Goal: Communication & Community: Answer question/provide support

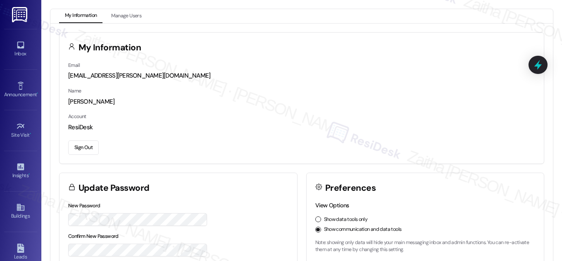
click at [375, 83] on div "Email [EMAIL_ADDRESS][PERSON_NAME][DOMAIN_NAME] Name [PERSON_NAME] Account Resi…" at bounding box center [301, 112] width 484 height 103
click at [3, 55] on div "Inbox" at bounding box center [20, 54] width 41 height 8
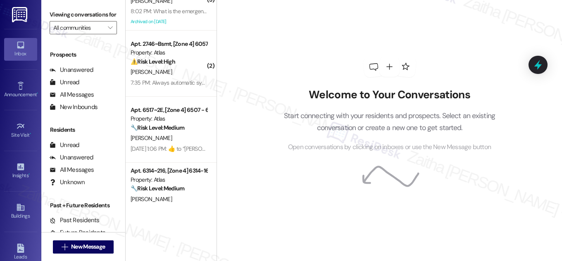
scroll to position [112, 0]
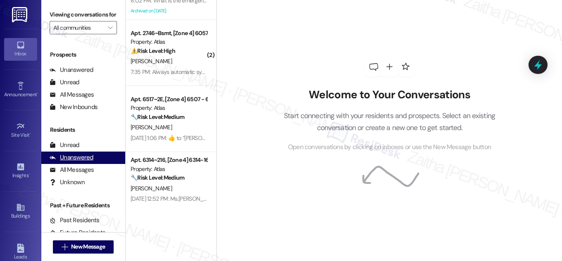
click at [78, 162] on div "Unanswered" at bounding box center [72, 157] width 44 height 9
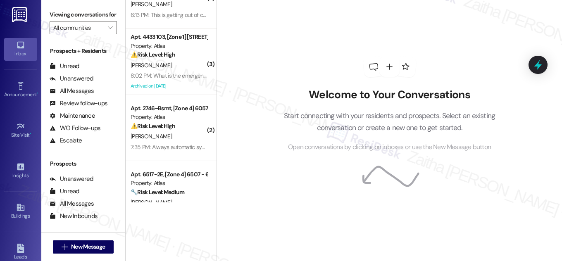
scroll to position [0, 0]
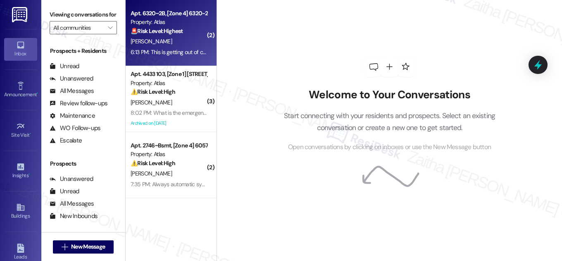
click at [196, 39] on div "[PERSON_NAME]" at bounding box center [169, 41] width 78 height 10
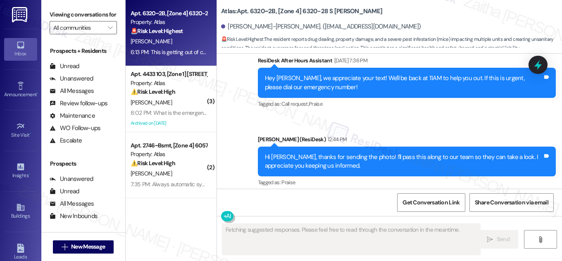
scroll to position [23813, 0]
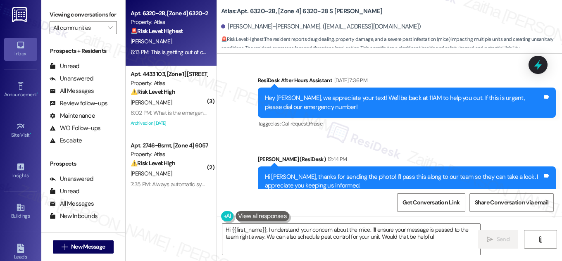
type textarea "Hi {{first_name}}, I understand your concern about the mice. I'll ensure your m…"
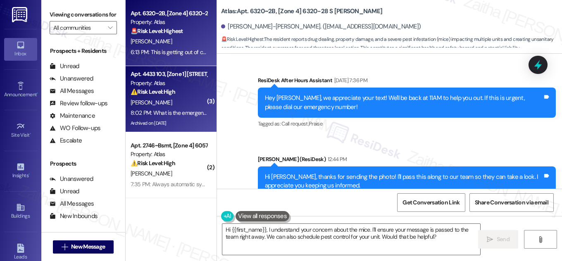
click at [175, 91] on strong "⚠️ Risk Level: High" at bounding box center [153, 91] width 45 height 7
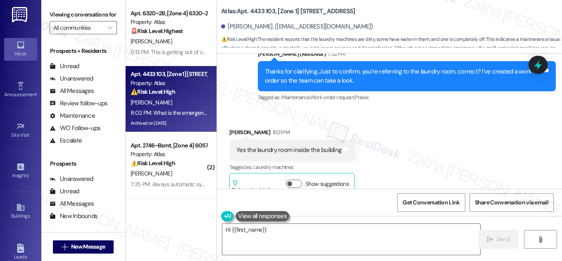
scroll to position [14019, 0]
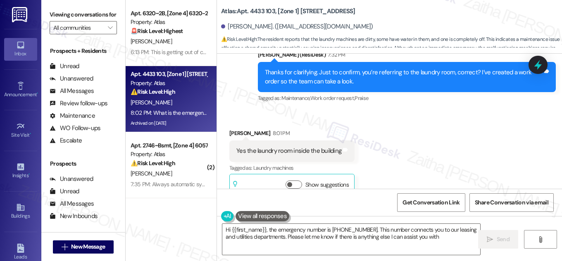
type textarea "Hi {{first_name}}, the emergency number is [PHONE_NUMBER]. This number connects…"
drag, startPoint x: 226, startPoint y: 27, endPoint x: 266, endPoint y: 26, distance: 40.1
click at [266, 26] on div "[PERSON_NAME]. ([EMAIL_ADDRESS][DOMAIN_NAME])" at bounding box center [297, 26] width 152 height 9
copy div "[PERSON_NAME]"
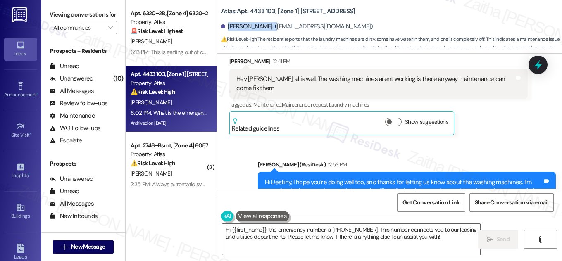
scroll to position [13643, 0]
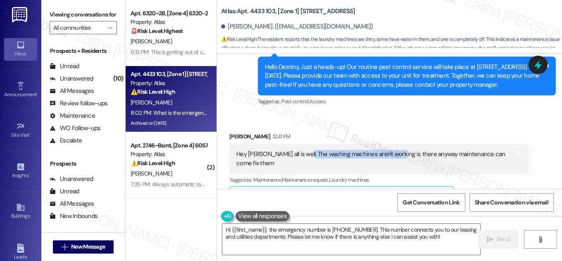
drag, startPoint x: 300, startPoint y: 117, endPoint x: 394, endPoint y: 116, distance: 94.2
click at [394, 150] on div "Hey [PERSON_NAME] all is well. The washing machines aren't working is there any…" at bounding box center [375, 159] width 278 height 18
copy div "The washing machines aren't working"
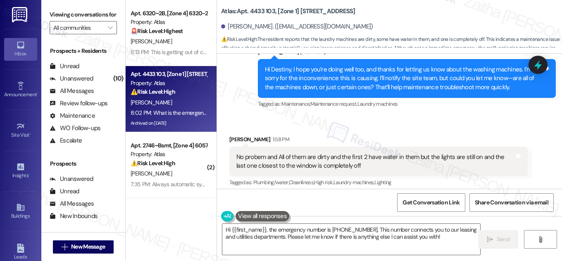
scroll to position [13869, 0]
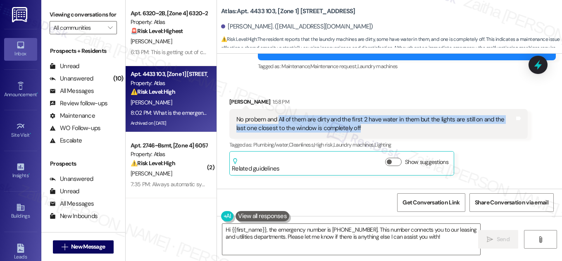
drag, startPoint x: 276, startPoint y: 84, endPoint x: 354, endPoint y: 93, distance: 78.9
click at [354, 115] on div "No probem and All of them are dirty and the first 2 have water in them but the …" at bounding box center [375, 124] width 278 height 18
copy div "All of them are dirty and the first 2 have water in them but the lights are sti…"
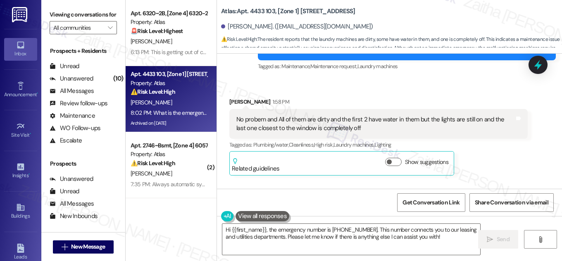
click at [428, 97] on div "[PERSON_NAME] 1:58 PM" at bounding box center [378, 103] width 298 height 12
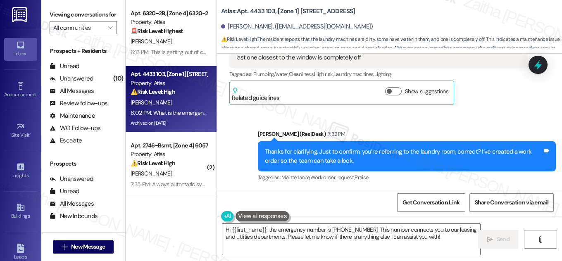
scroll to position [13944, 0]
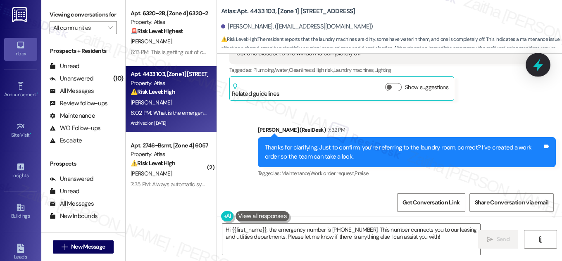
click at [539, 63] on icon at bounding box center [538, 65] width 10 height 13
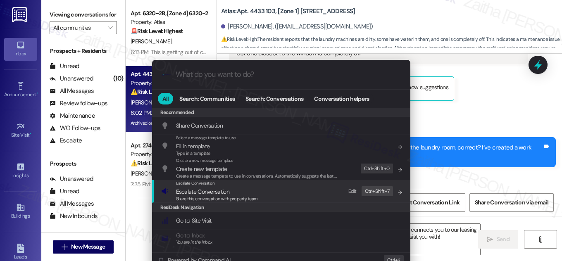
click at [199, 190] on span "Escalate Conversation" at bounding box center [202, 191] width 53 height 7
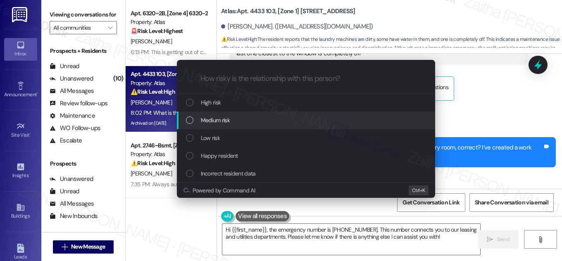
click at [205, 121] on span "Medium risk" at bounding box center [215, 120] width 29 height 9
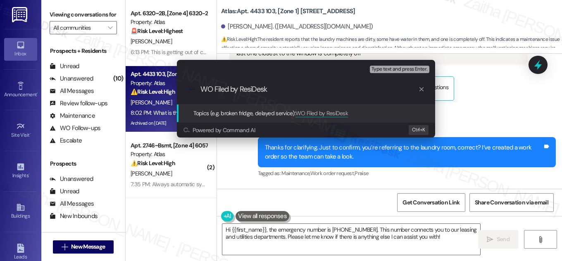
click at [212, 89] on input "WO Filed by ResiDesk" at bounding box center [309, 89] width 218 height 9
paste input "#166341"
click at [314, 89] on input "WO #166341 Filed by ResiDesk" at bounding box center [309, 89] width 218 height 9
paste input "washing machines aren’t working"
click at [309, 90] on input "WO #166341 Filed by ResiDesk - washing machines aren’t working" at bounding box center [309, 89] width 218 height 9
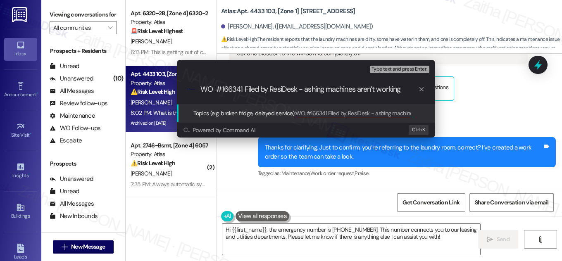
type input "WO #166341 Filed by ResiDesk - Washing machines aren’t working"
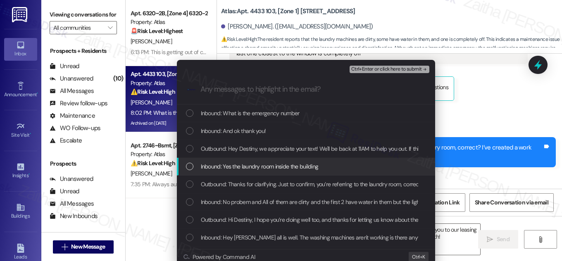
click at [206, 166] on span "Inbound: Yes the laundry room inside the building" at bounding box center [260, 166] width 118 height 9
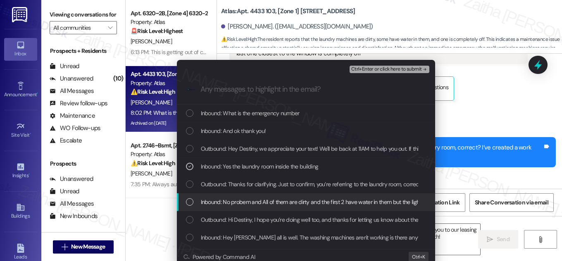
click at [201, 203] on span "Inbound: No probem and All of them are dirty and the first 2 have water in them…" at bounding box center [392, 201] width 383 height 9
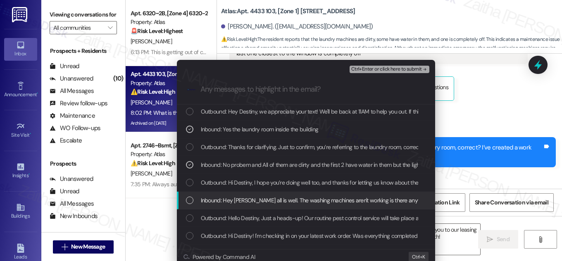
click at [201, 203] on span "Inbound: Hey [PERSON_NAME] all is well. The washing machines aren't working is …" at bounding box center [354, 200] width 306 height 9
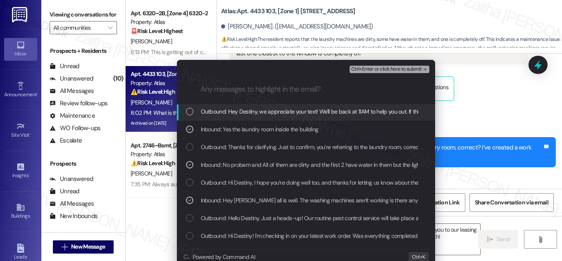
click at [387, 70] on span "Ctrl+Enter or click here to submit" at bounding box center [386, 69] width 71 height 6
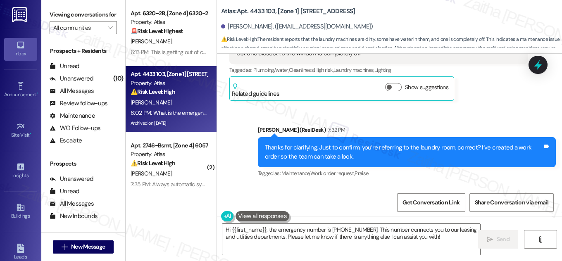
scroll to position [0, 0]
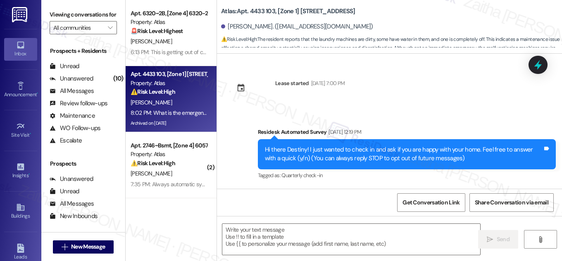
click at [427, 203] on span "Get Conversation Link" at bounding box center [430, 202] width 57 height 9
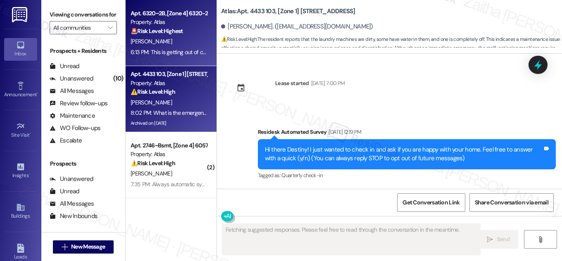
scroll to position [14206, 0]
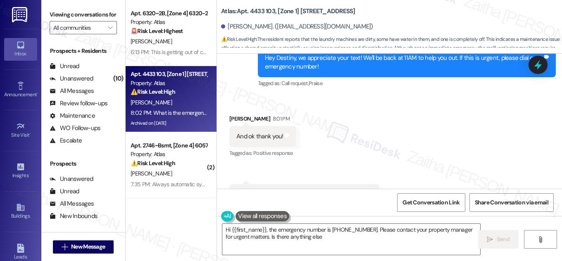
type textarea "Hi {{first_name}}, the emergency number is [PHONE_NUMBER]. Please contact your …"
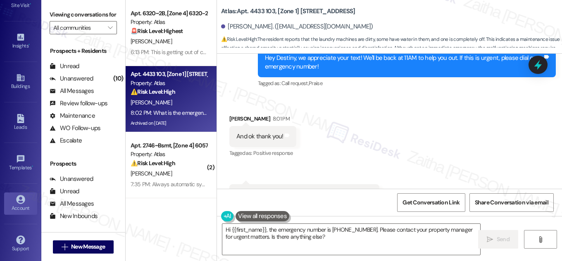
click at [19, 206] on div "Account" at bounding box center [20, 208] width 41 height 8
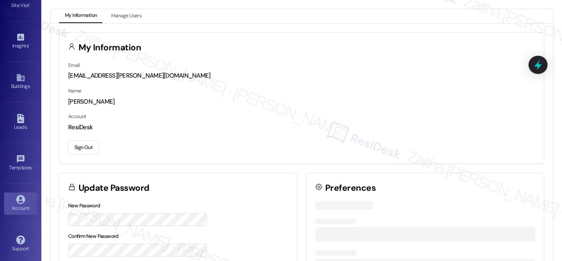
click at [82, 142] on button "Sign Out" at bounding box center [83, 147] width 31 height 14
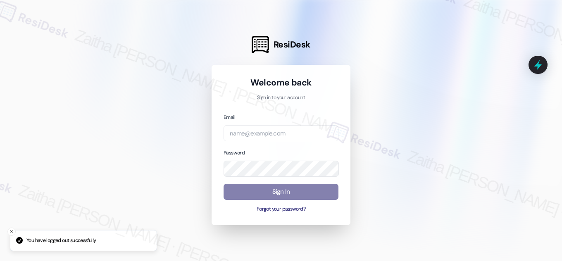
click at [394, 67] on div at bounding box center [281, 130] width 562 height 261
